Goal: Information Seeking & Learning: Learn about a topic

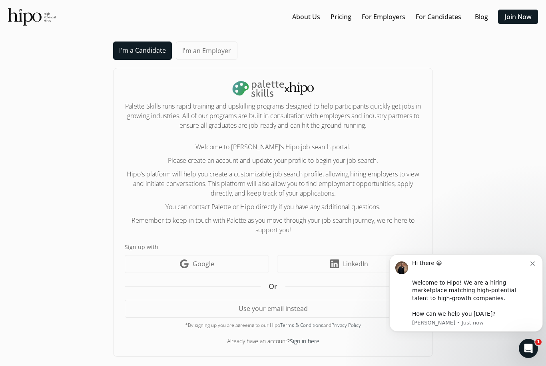
click at [21, 12] on img at bounding box center [32, 17] width 48 height 18
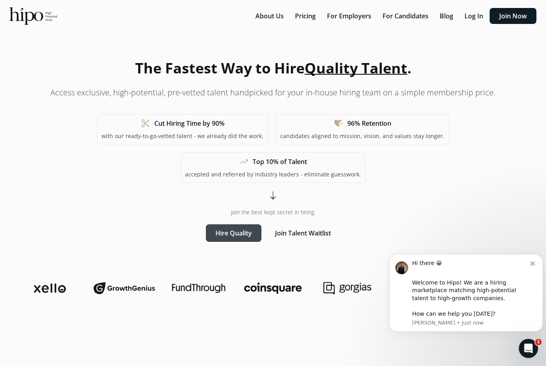
click at [238, 236] on button "Hire Quality" at bounding box center [234, 233] width 56 height 18
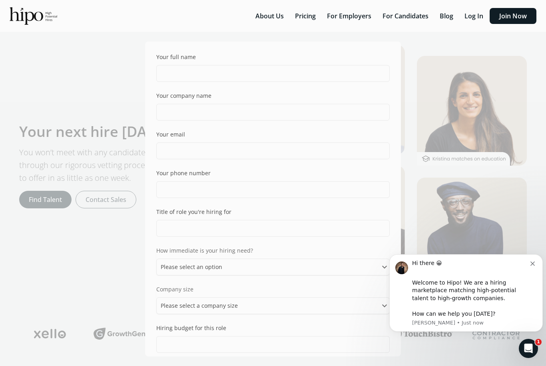
click at [125, 64] on div "Your full name Your company name Your email Your phone number Title of role you…" at bounding box center [273, 183] width 546 height 366
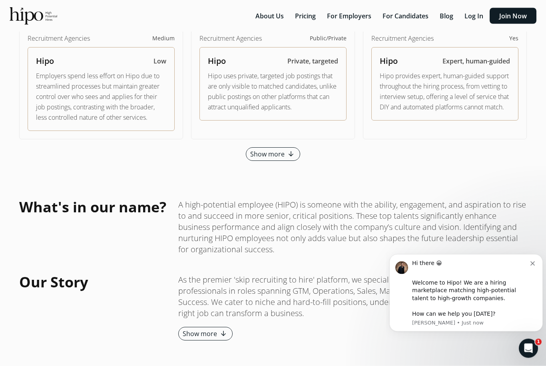
scroll to position [790, 0]
click at [275, 147] on button "Show more arrow_downward_alt" at bounding box center [273, 154] width 54 height 14
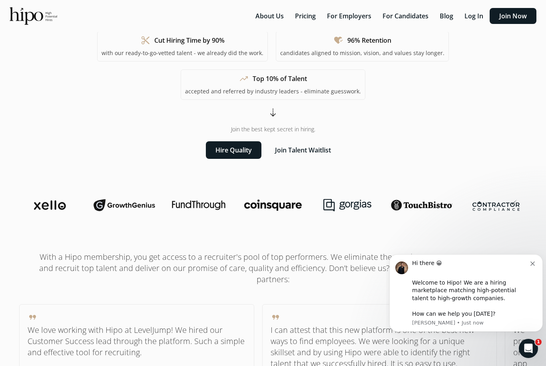
scroll to position [83, 0]
click at [75, 208] on div at bounding box center [272, 206] width 507 height 16
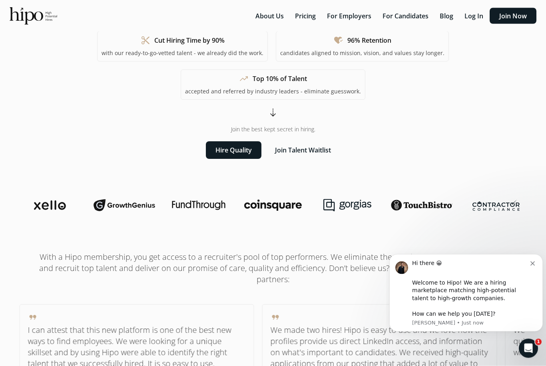
scroll to position [83, 0]
click at [345, 204] on img at bounding box center [347, 205] width 48 height 13
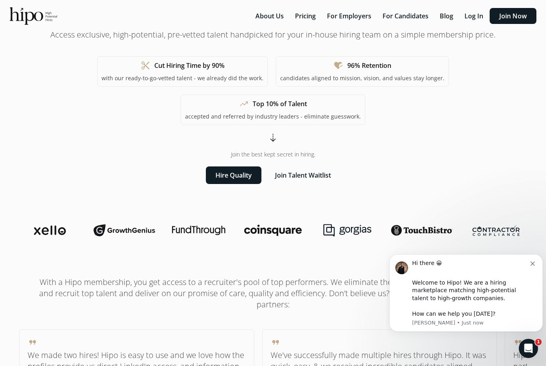
scroll to position [0, 0]
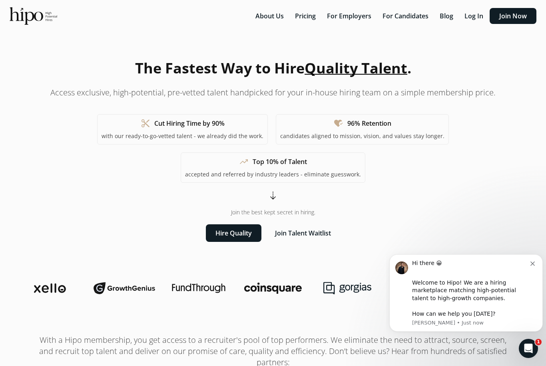
click at [37, 11] on img at bounding box center [34, 16] width 48 height 18
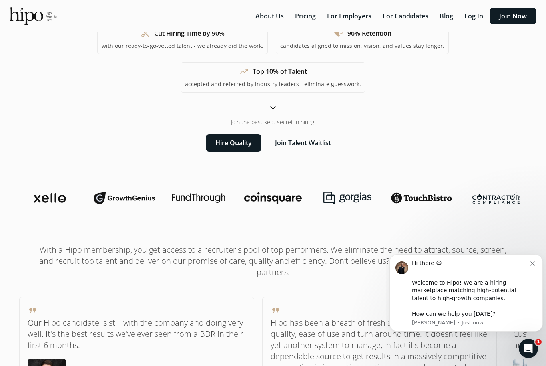
scroll to position [97, 0]
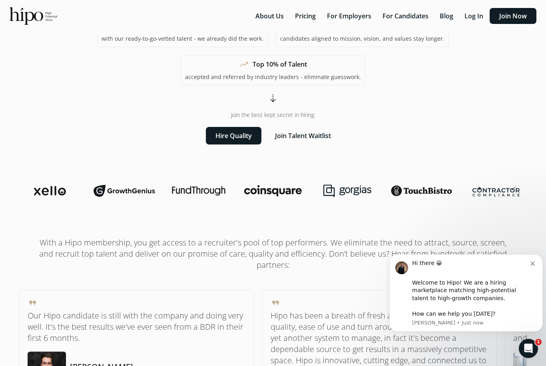
click at [278, 193] on img at bounding box center [273, 190] width 58 height 11
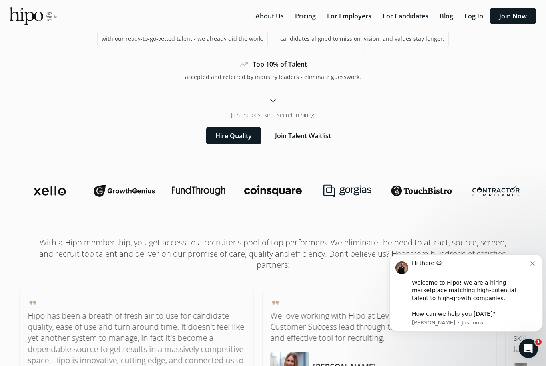
click at [278, 193] on img at bounding box center [273, 190] width 58 height 11
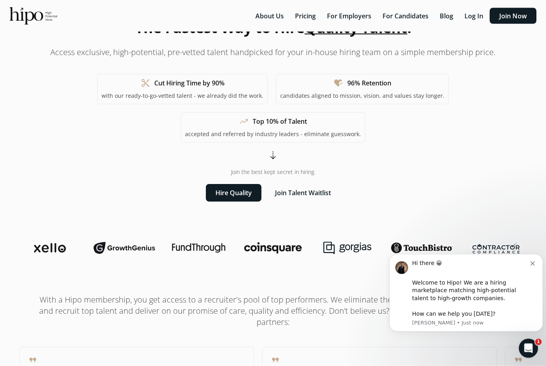
scroll to position [0, 0]
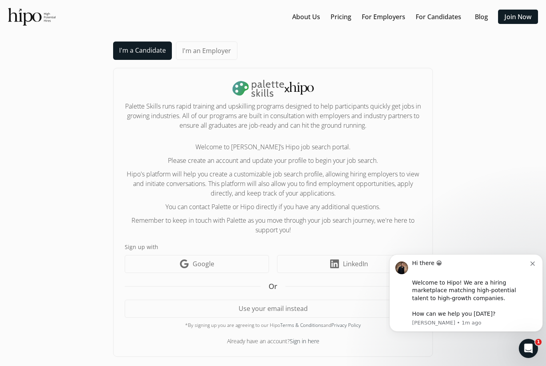
click at [165, 59] on link "I'm a Candidate" at bounding box center [142, 51] width 59 height 18
click at [203, 48] on link "I'm an Employer" at bounding box center [207, 51] width 62 height 18
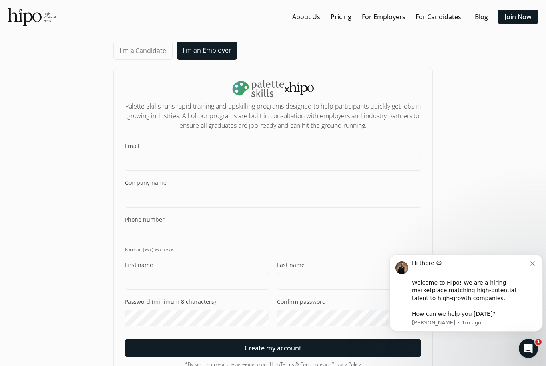
click at [30, 27] on section "About Us Pricing For Employers For Candidates Blog Join Now menu I'm a Candidat…" at bounding box center [273, 202] width 530 height 388
click at [27, 22] on img at bounding box center [32, 17] width 48 height 18
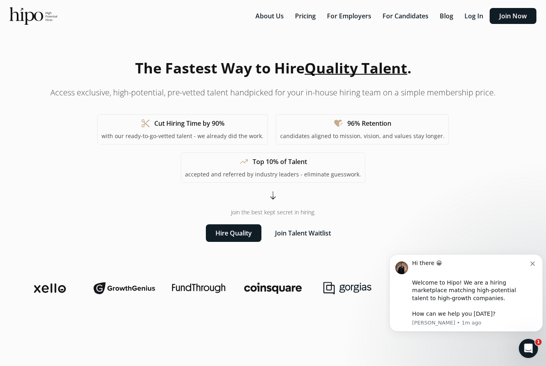
click at [528, 267] on div "Hi there 😀 ​" at bounding box center [471, 268] width 118 height 16
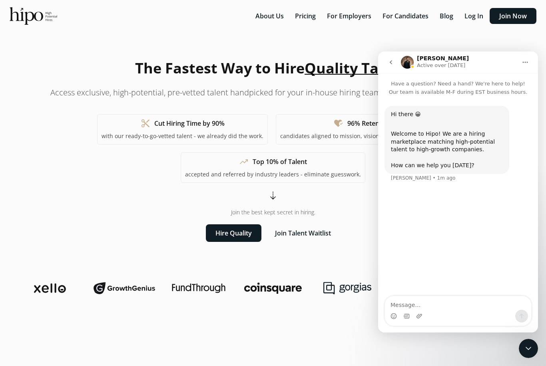
click at [531, 66] on button "Home" at bounding box center [524, 62] width 15 height 15
click at [379, 62] on nav "Adam Active over 1w ago Expand window Download transcript" at bounding box center [458, 63] width 160 height 22
click at [387, 63] on button "go back" at bounding box center [390, 62] width 15 height 15
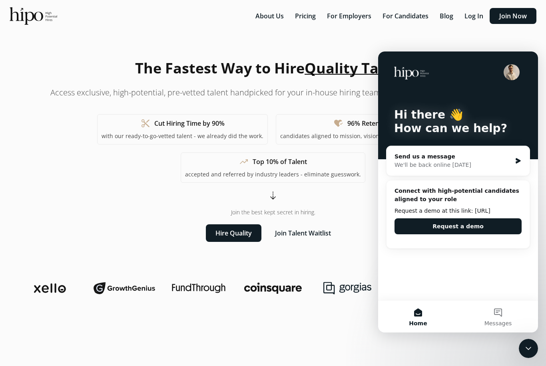
click at [341, 58] on h1 "The Fastest Way to Hire Quality Talent ." at bounding box center [273, 69] width 276 height 22
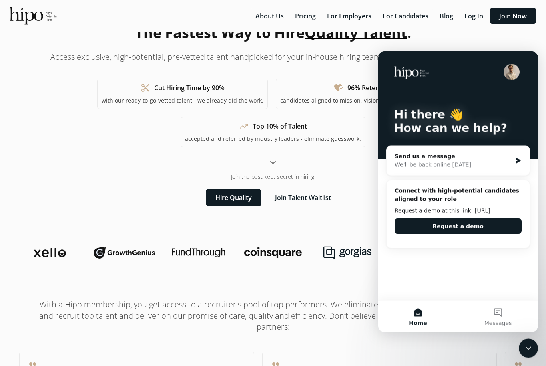
scroll to position [36, 0]
click at [405, 79] on div "Intercom messenger" at bounding box center [458, 72] width 128 height 16
click at [313, 103] on p "candidates aligned to mission, vision, and values stay longer." at bounding box center [362, 101] width 164 height 8
click at [285, 9] on button "About Us" at bounding box center [269, 16] width 38 height 16
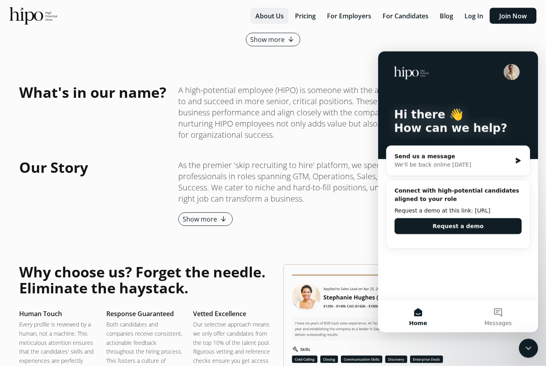
scroll to position [976, 0]
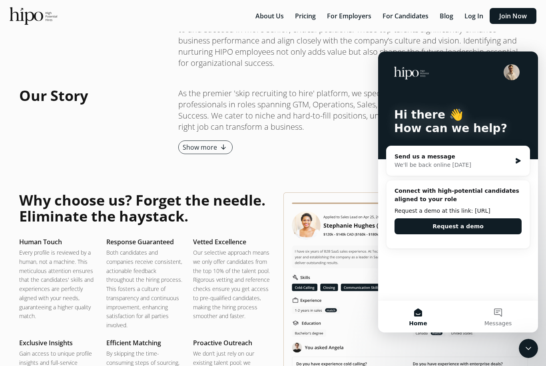
click at [292, 66] on p "A high-potential employee (HIPO) is someone with the ability, engagement, and a…" at bounding box center [352, 41] width 348 height 56
click at [24, 20] on img at bounding box center [34, 16] width 48 height 18
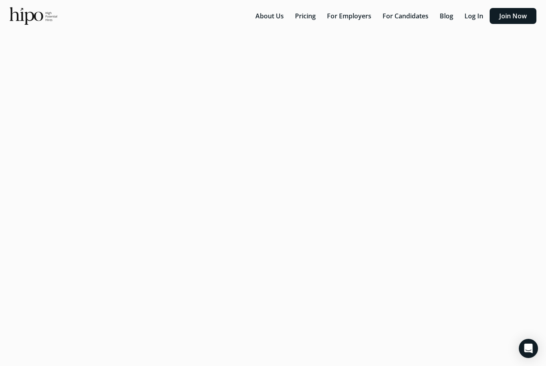
scroll to position [951, 0]
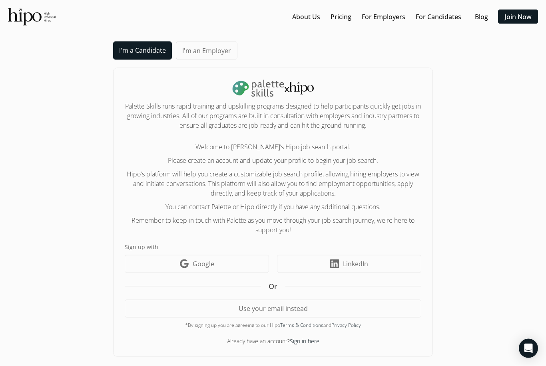
scroll to position [6, 0]
click at [24, 16] on img at bounding box center [32, 17] width 48 height 18
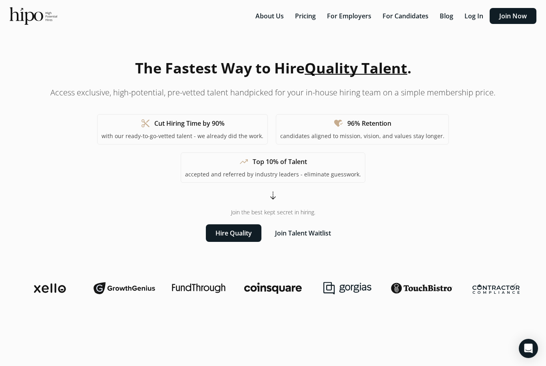
click at [150, 292] on img at bounding box center [124, 288] width 62 height 16
click at [439, 287] on img at bounding box center [422, 288] width 62 height 13
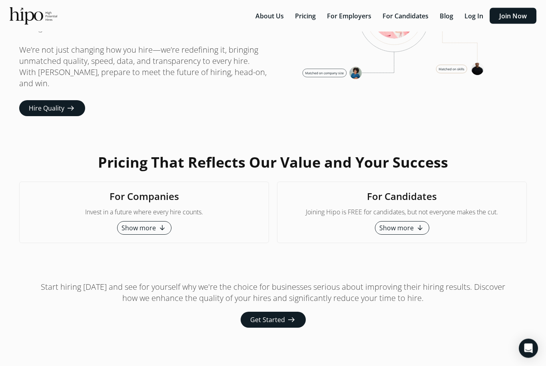
scroll to position [2087, 0]
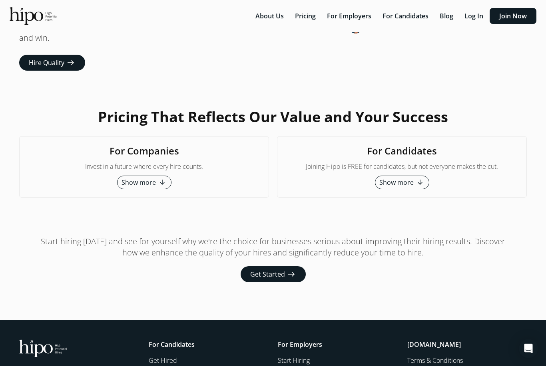
click at [411, 178] on span "Show more" at bounding box center [396, 183] width 34 height 10
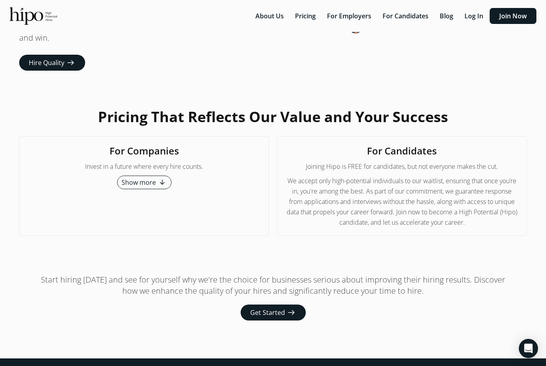
click at [411, 176] on span "We accept only high-potential individuals to our waitlist, ensuring that once y…" at bounding box center [401, 202] width 233 height 52
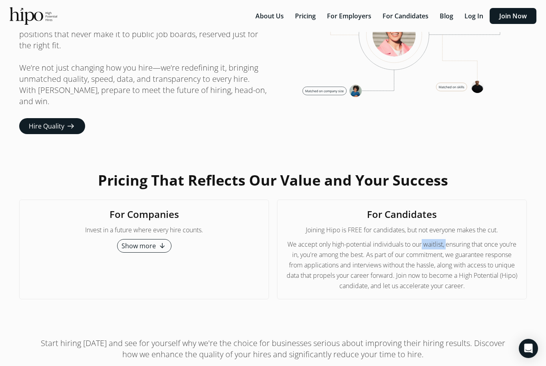
scroll to position [2024, 0]
